Goal: Transaction & Acquisition: Purchase product/service

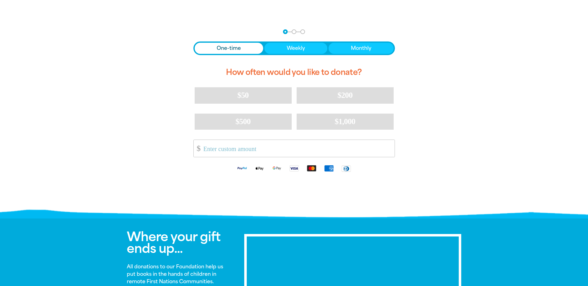
scroll to position [124, 0]
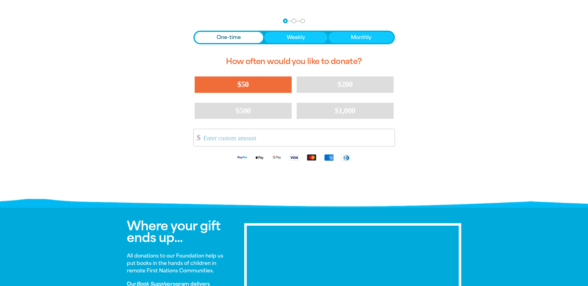
click at [241, 82] on span "$50" at bounding box center [242, 84] width 11 height 9
select select "AU"
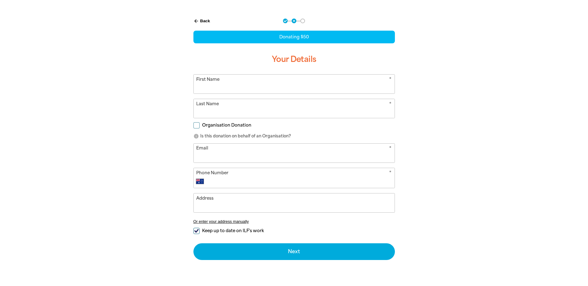
drag, startPoint x: 241, startPoint y: 86, endPoint x: 215, endPoint y: 88, distance: 26.7
click at [215, 88] on input "First Name" at bounding box center [294, 84] width 201 height 19
type input "[PERSON_NAME]"
type input "[PERSON_NAME][EMAIL_ADDRESS][PERSON_NAME][DOMAIN_NAME]"
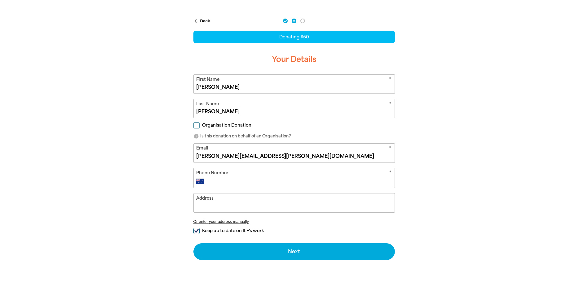
type input "0434 363 994"
click at [196, 230] on input "Keep up to date on ILF's work" at bounding box center [196, 231] width 6 height 6
checkbox input "false"
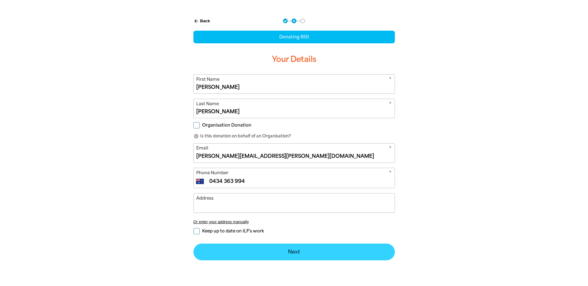
click at [293, 252] on button "Next chevron_right" at bounding box center [293, 252] width 201 height 17
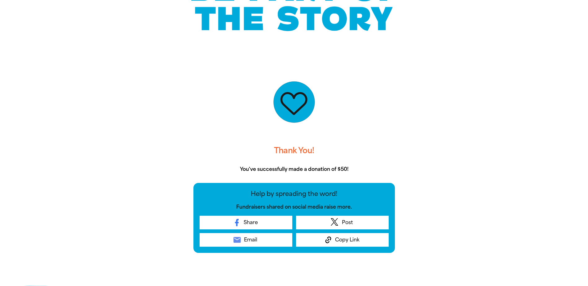
scroll to position [0, 0]
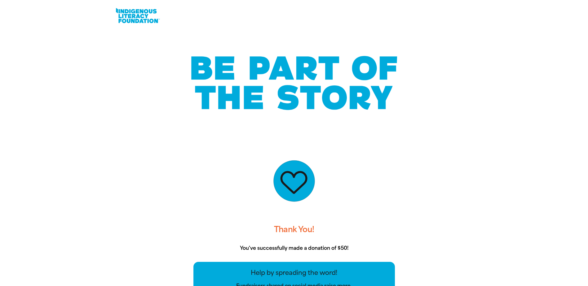
click at [349, 248] on p "You've successfully made a donation of $50!" at bounding box center [293, 248] width 201 height 7
